Goal: Transaction & Acquisition: Obtain resource

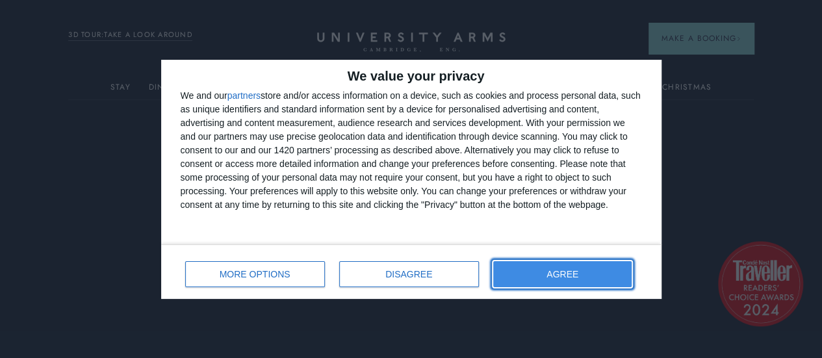
click at [552, 268] on button "AGREE" at bounding box center [562, 274] width 139 height 26
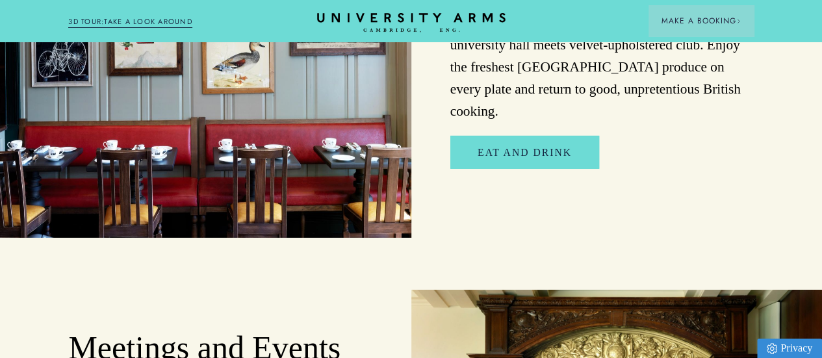
scroll to position [2014, 0]
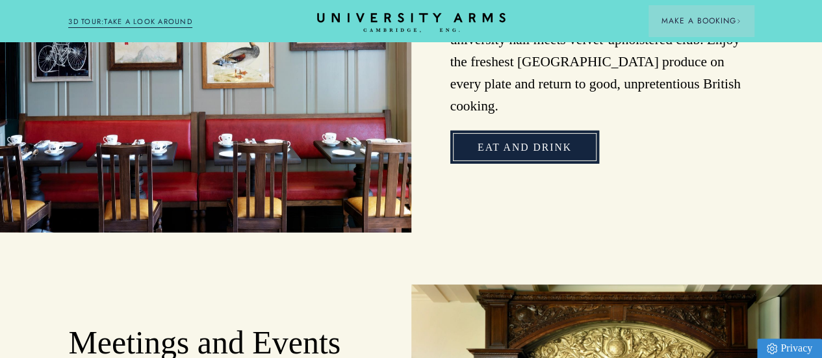
click at [556, 164] on link "Eat and Drink" at bounding box center [524, 147] width 149 height 33
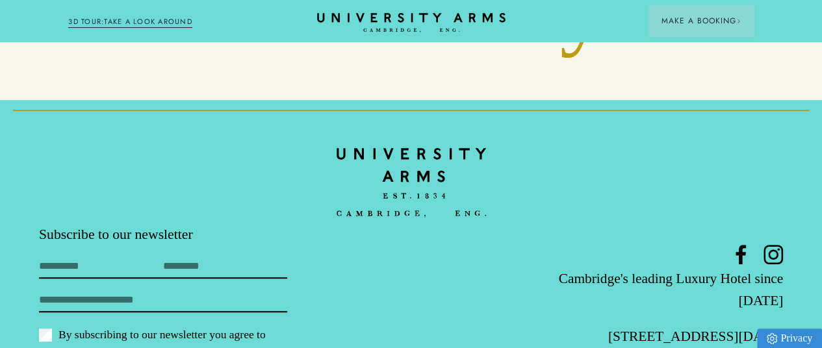
scroll to position [5200, 0]
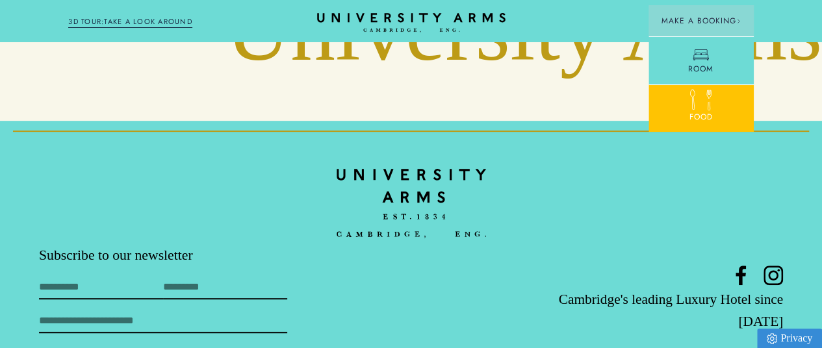
click at [693, 108] on div at bounding box center [701, 103] width 16 height 16
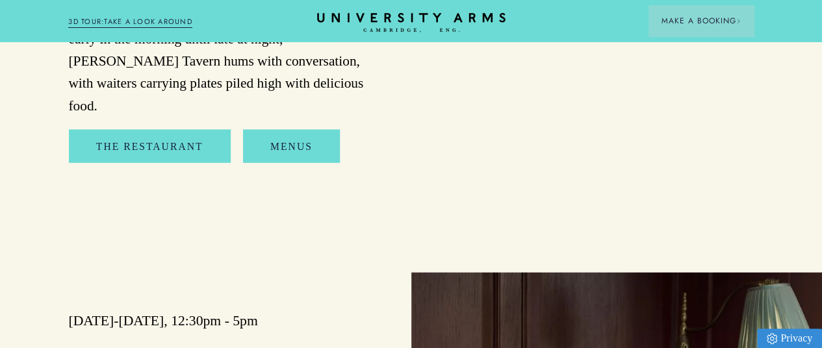
scroll to position [1365, 0]
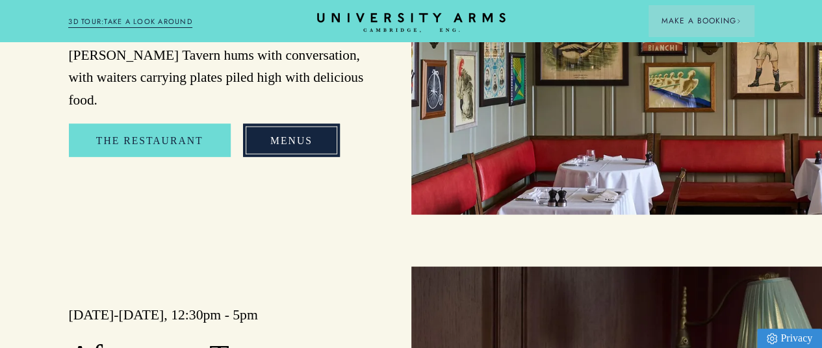
click at [295, 157] on link "Menus" at bounding box center [291, 140] width 97 height 33
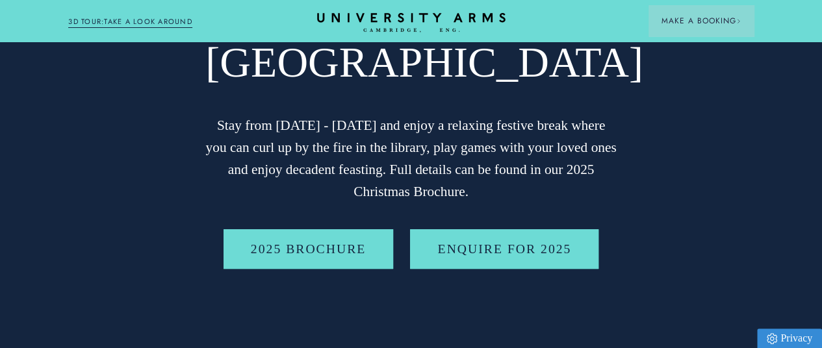
scroll to position [195, 0]
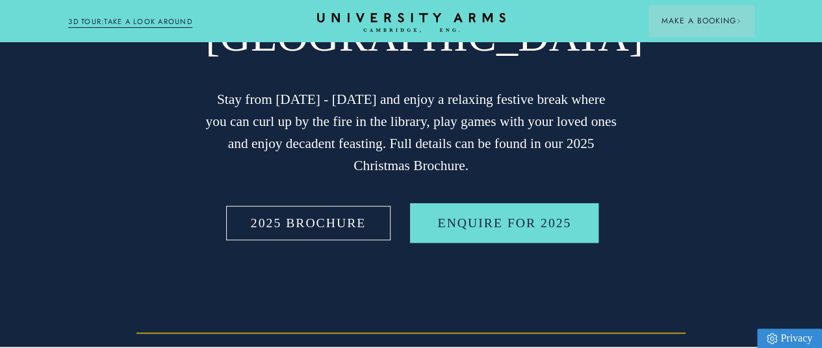
click at [300, 244] on link "2025 BROCHURE" at bounding box center [309, 223] width 170 height 40
